Goal: Obtain resource: Download file/media

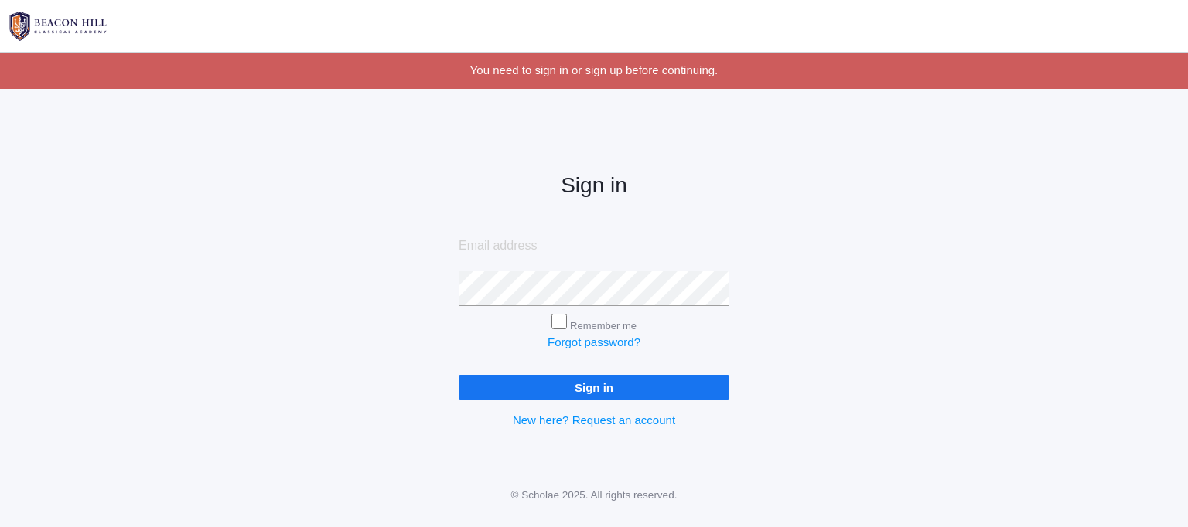
type input "[EMAIL_ADDRESS][DOMAIN_NAME]"
click at [601, 397] on input "Sign in" at bounding box center [594, 388] width 271 height 26
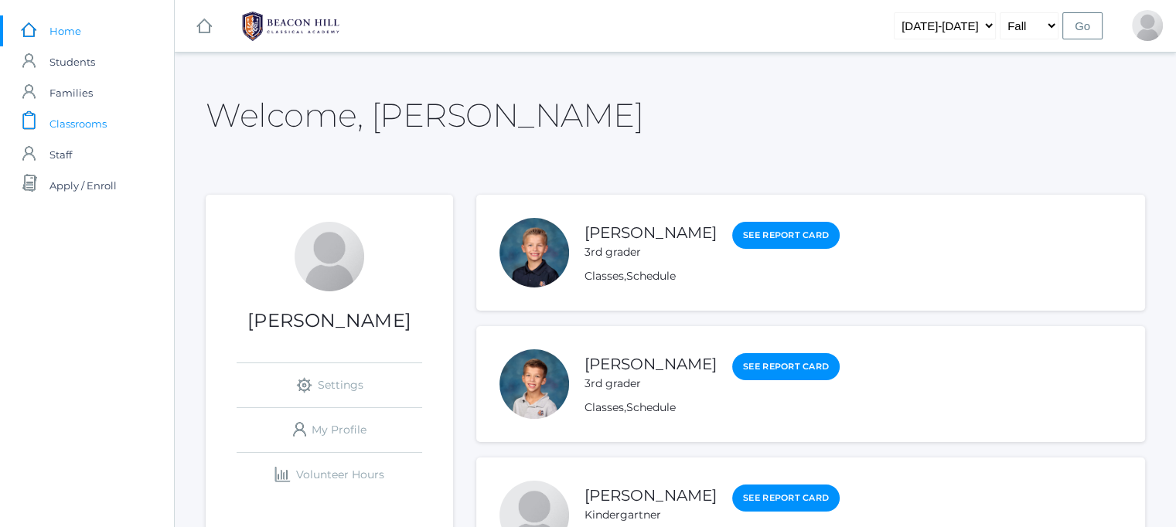
click at [71, 119] on span "Classrooms" at bounding box center [77, 123] width 57 height 31
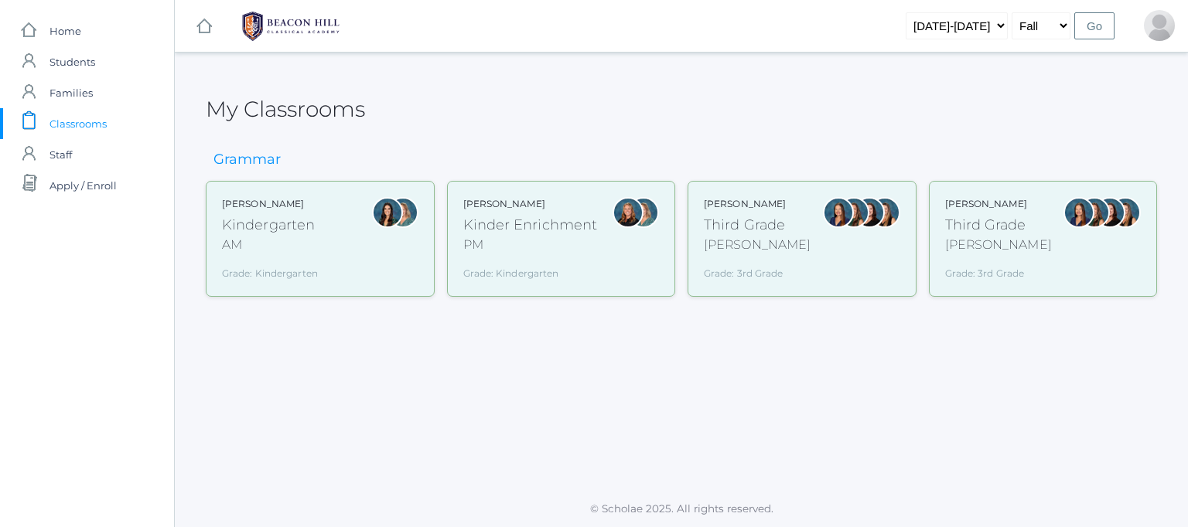
click at [348, 235] on div "Jordyn Dewey Kindergarten AM Grade: Kindergarten *KIND" at bounding box center [320, 239] width 196 height 84
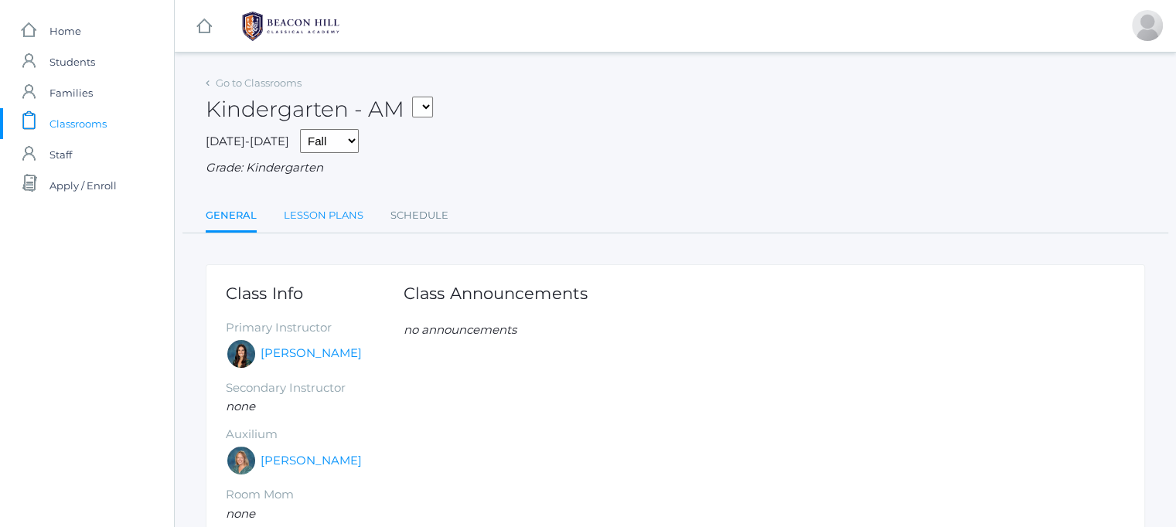
click at [312, 221] on link "Lesson Plans" at bounding box center [324, 215] width 80 height 31
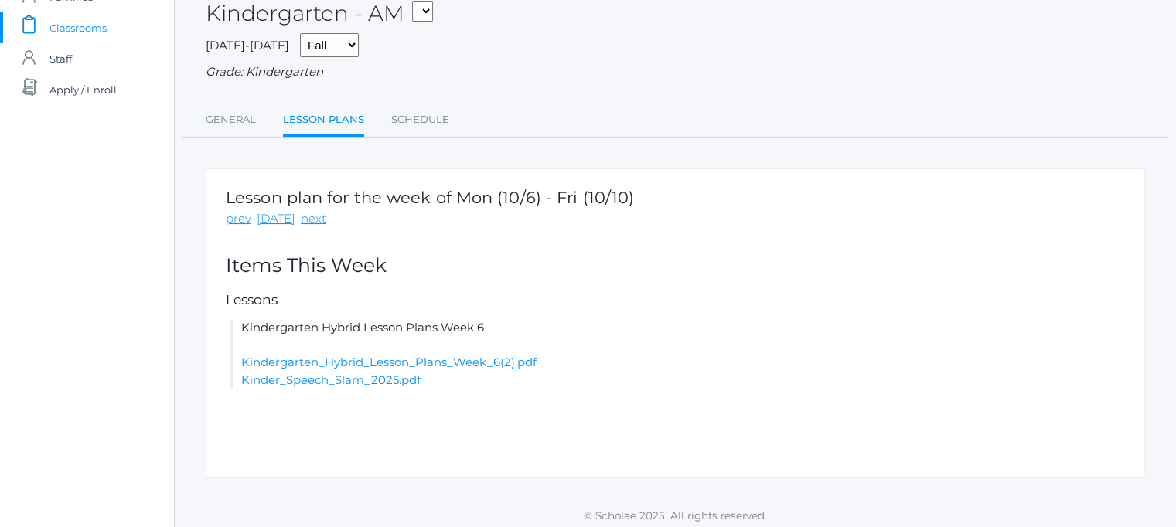
scroll to position [103, 0]
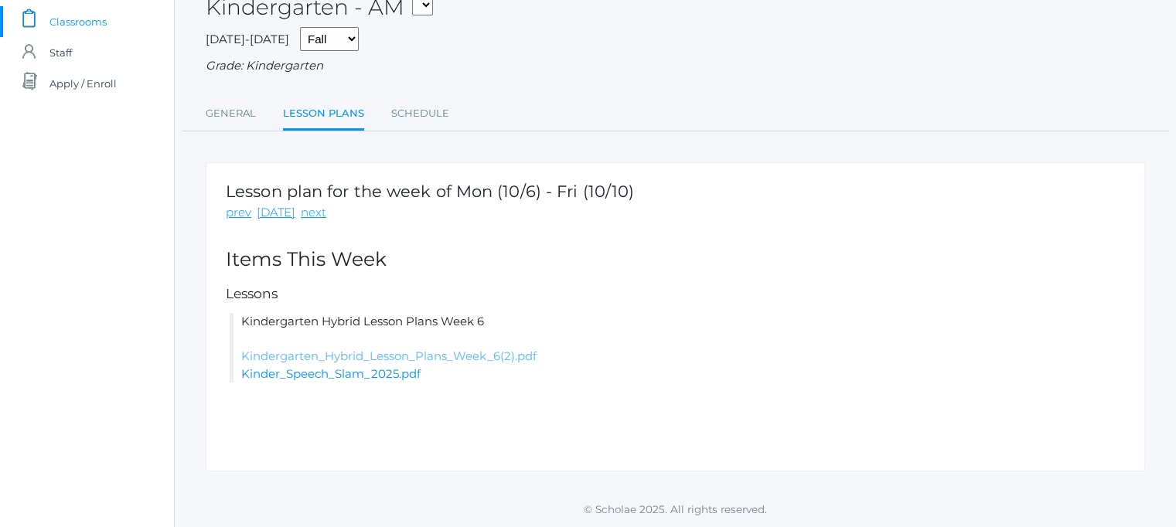
click at [474, 355] on link "Kindergarten_Hybrid_Lesson_Plans_Week_6(2).pdf" at bounding box center [388, 356] width 295 height 15
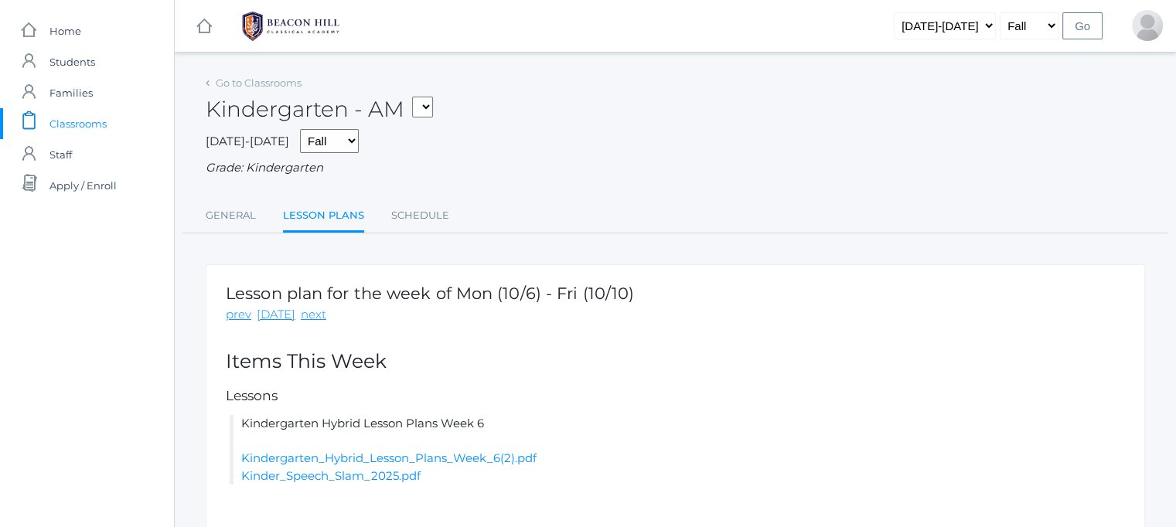
click at [90, 118] on span "Classrooms" at bounding box center [77, 123] width 57 height 31
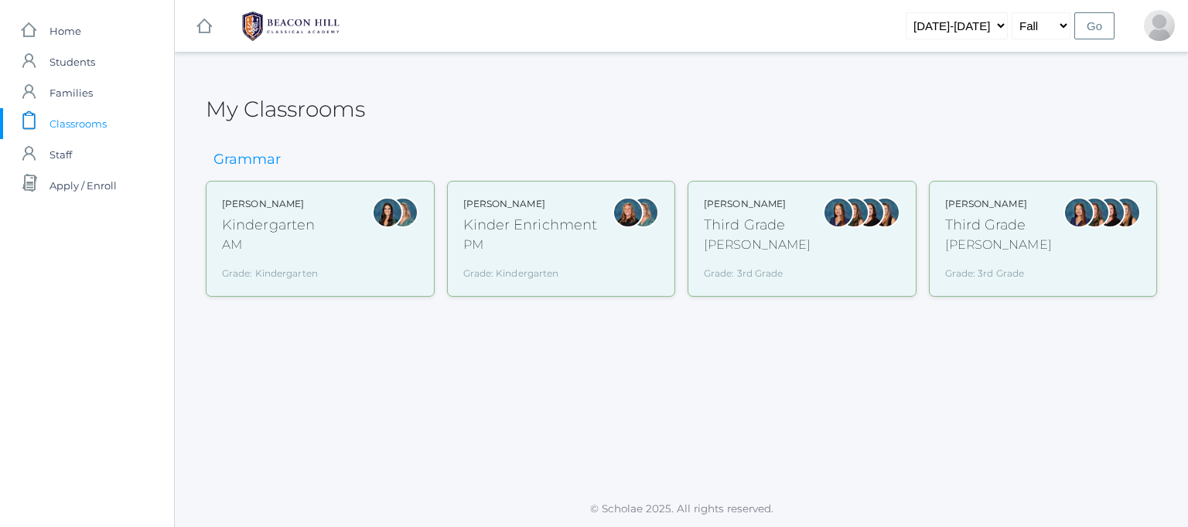
click at [791, 224] on div "Lori Webster Third Grade Webster Grade: 3rd Grade 03LA" at bounding box center [802, 239] width 196 height 84
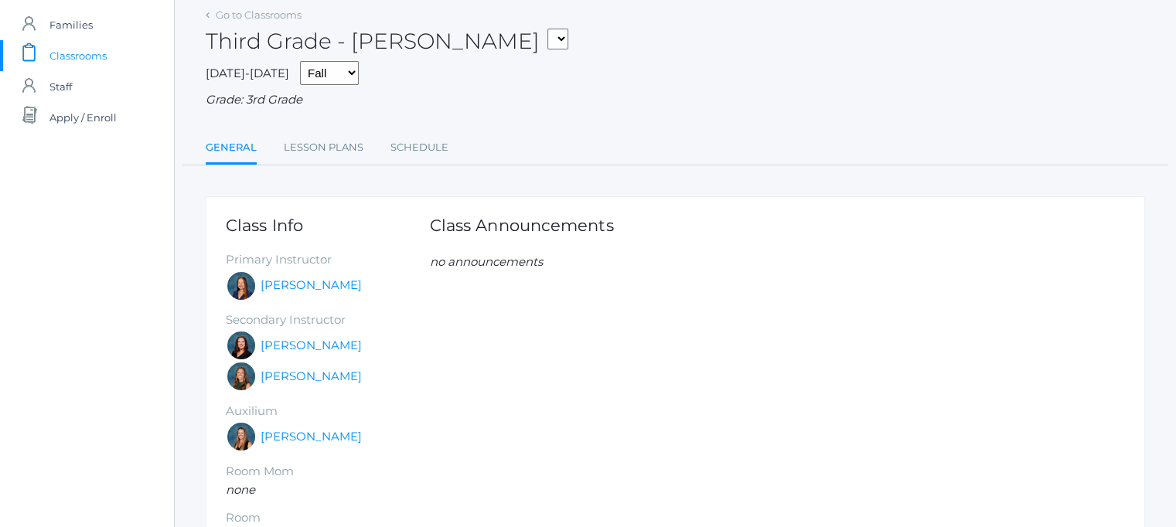
scroll to position [68, 0]
click at [338, 146] on link "Lesson Plans" at bounding box center [324, 147] width 80 height 31
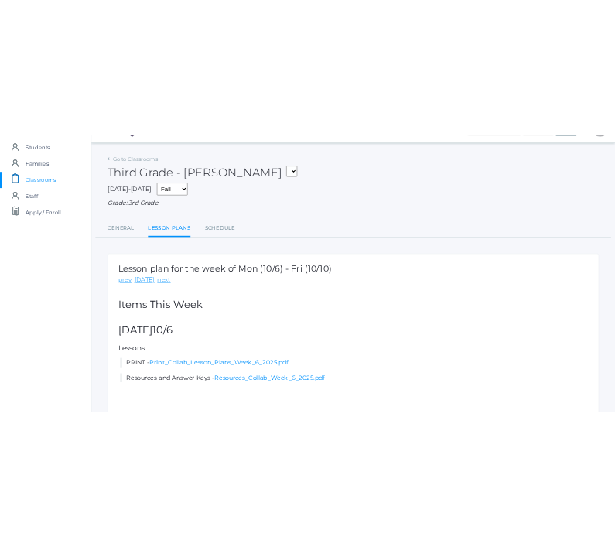
scroll to position [39, 0]
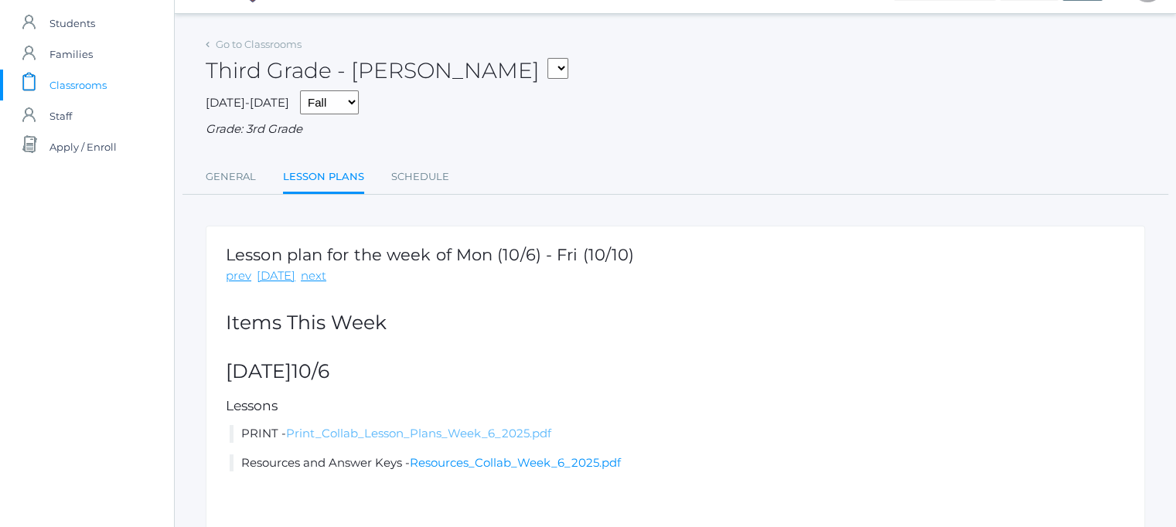
click at [449, 428] on link "Print_Collab_Lesson_Plans_Week_6_2025.pdf" at bounding box center [418, 433] width 265 height 15
click at [477, 463] on link "Resources_Collab_Week_6_2025.pdf" at bounding box center [515, 462] width 211 height 15
click at [405, 432] on link "Print_Collab_Lesson_Plans_Week_6_2025.pdf" at bounding box center [418, 433] width 265 height 15
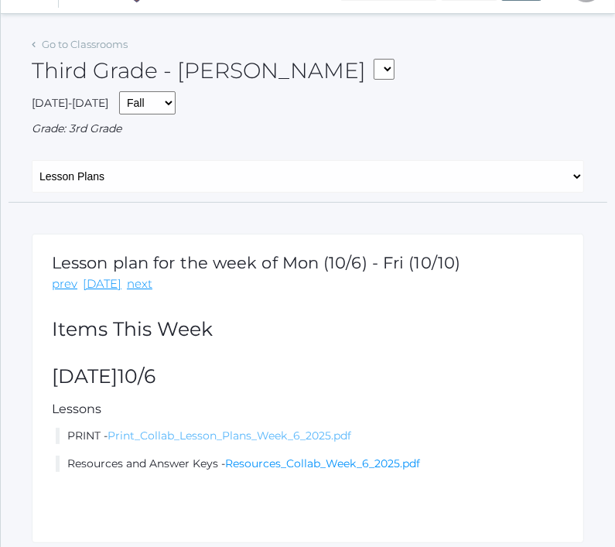
click at [312, 433] on link "Print_Collab_Lesson_Plans_Week_6_2025.pdf" at bounding box center [229, 435] width 244 height 14
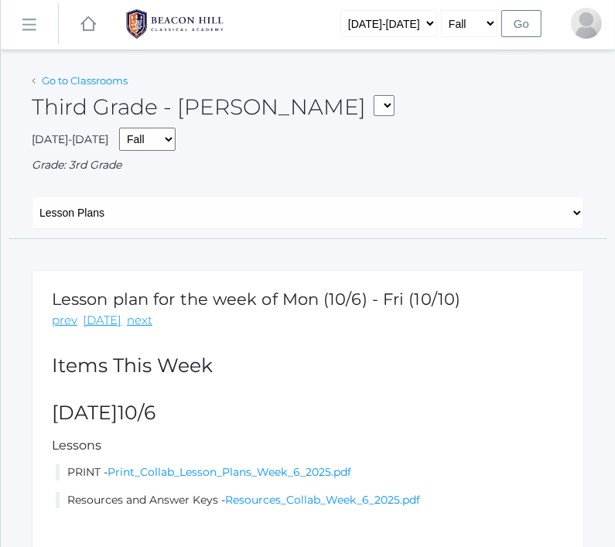
click at [78, 81] on link "Go to Classrooms" at bounding box center [85, 80] width 86 height 12
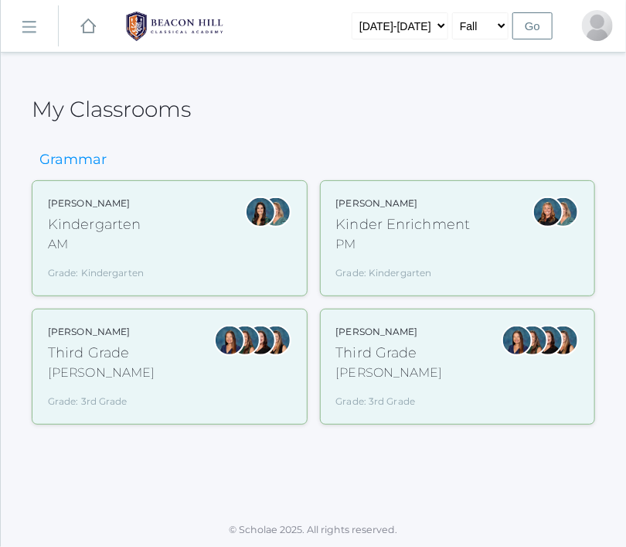
click at [108, 229] on div "Kindergarten" at bounding box center [96, 224] width 96 height 21
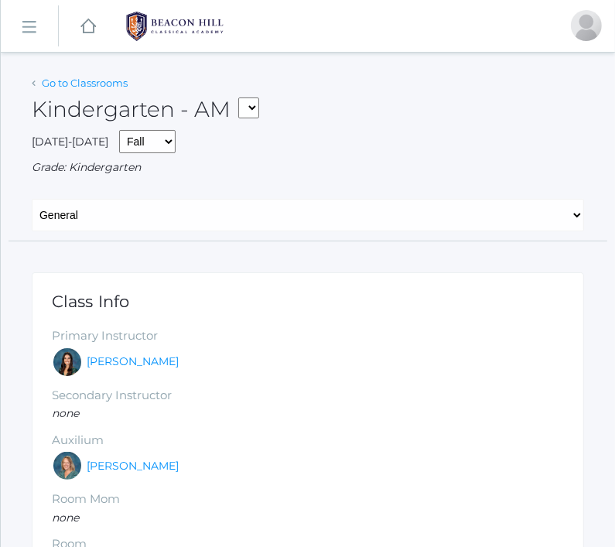
click at [56, 89] on link "Go to Classrooms" at bounding box center [85, 83] width 86 height 12
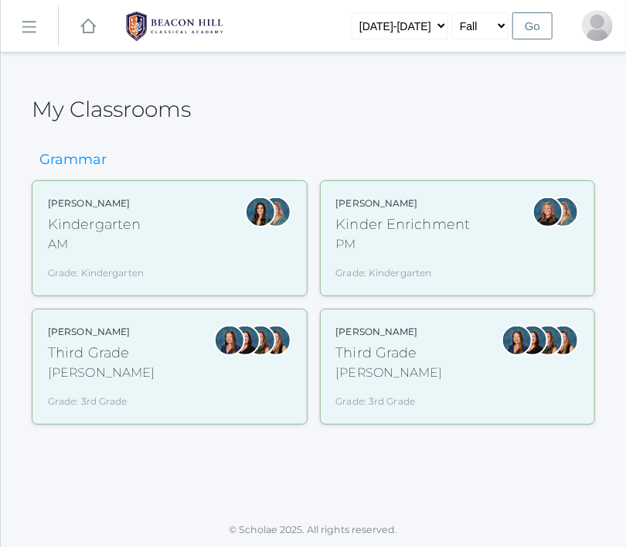
click at [107, 226] on div "Kindergarten" at bounding box center [96, 224] width 96 height 21
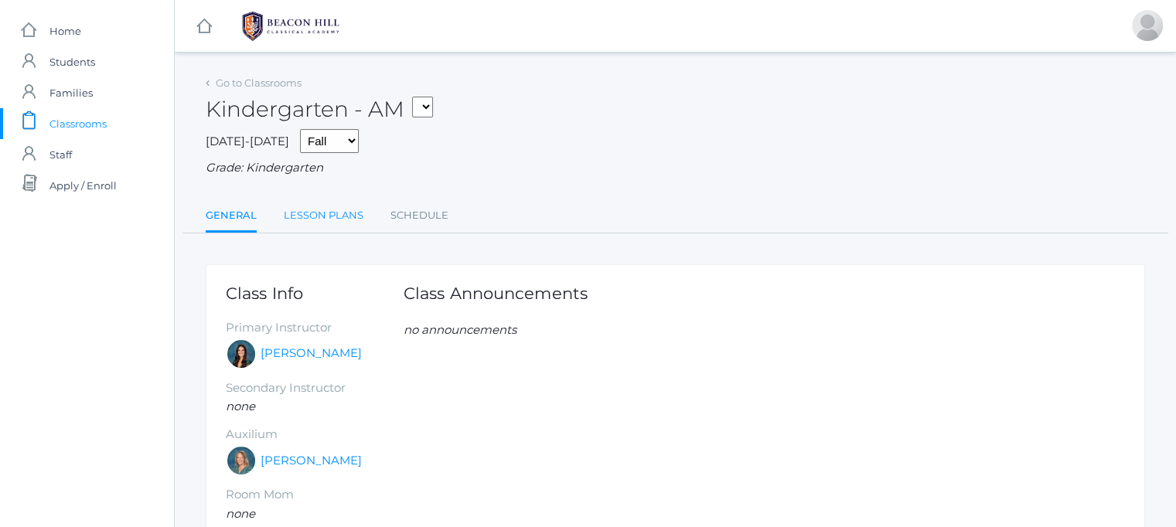
click at [306, 216] on link "Lesson Plans" at bounding box center [324, 215] width 80 height 31
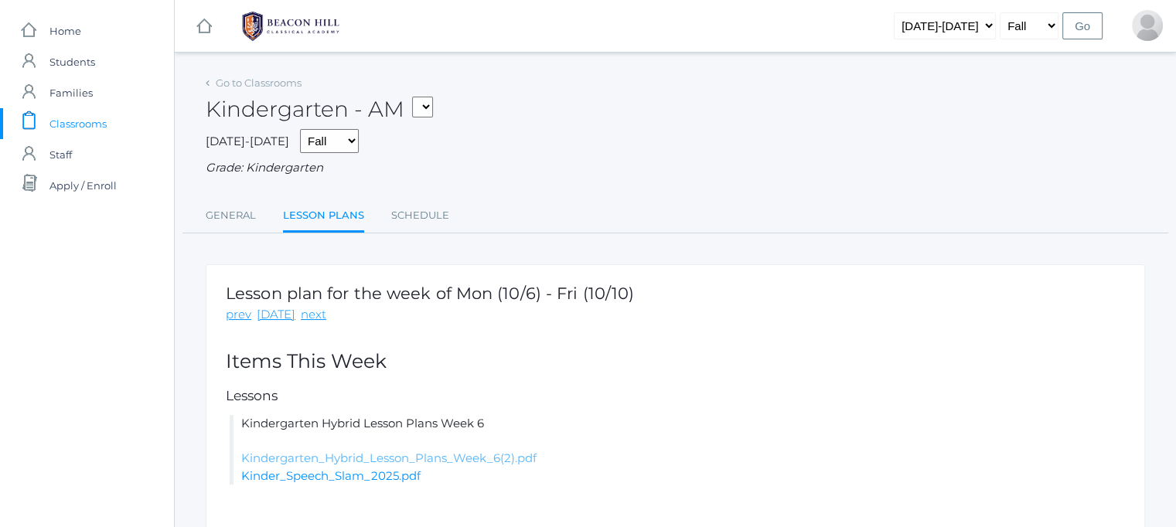
click at [427, 457] on link "Kindergarten_Hybrid_Lesson_Plans_Week_6(2).pdf" at bounding box center [388, 458] width 295 height 15
